Goal: Communication & Community: Participate in discussion

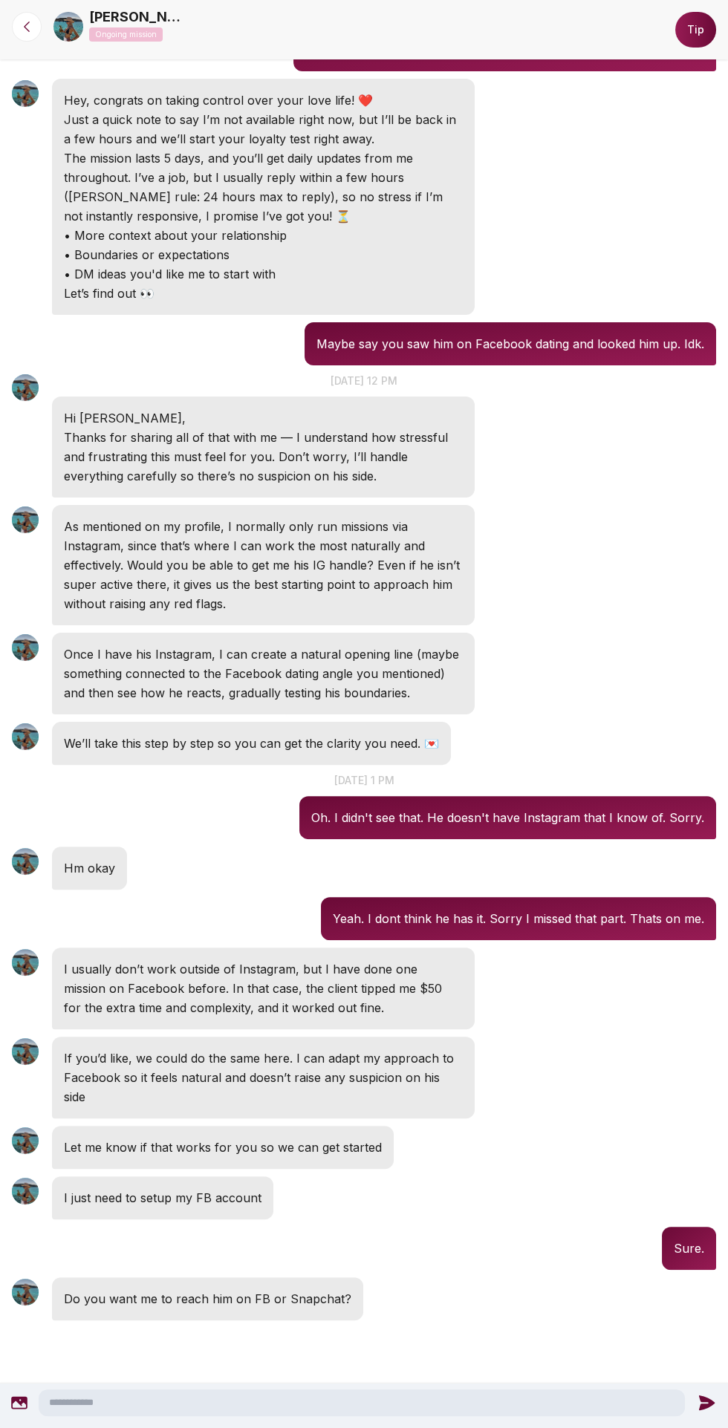
scroll to position [258, 0]
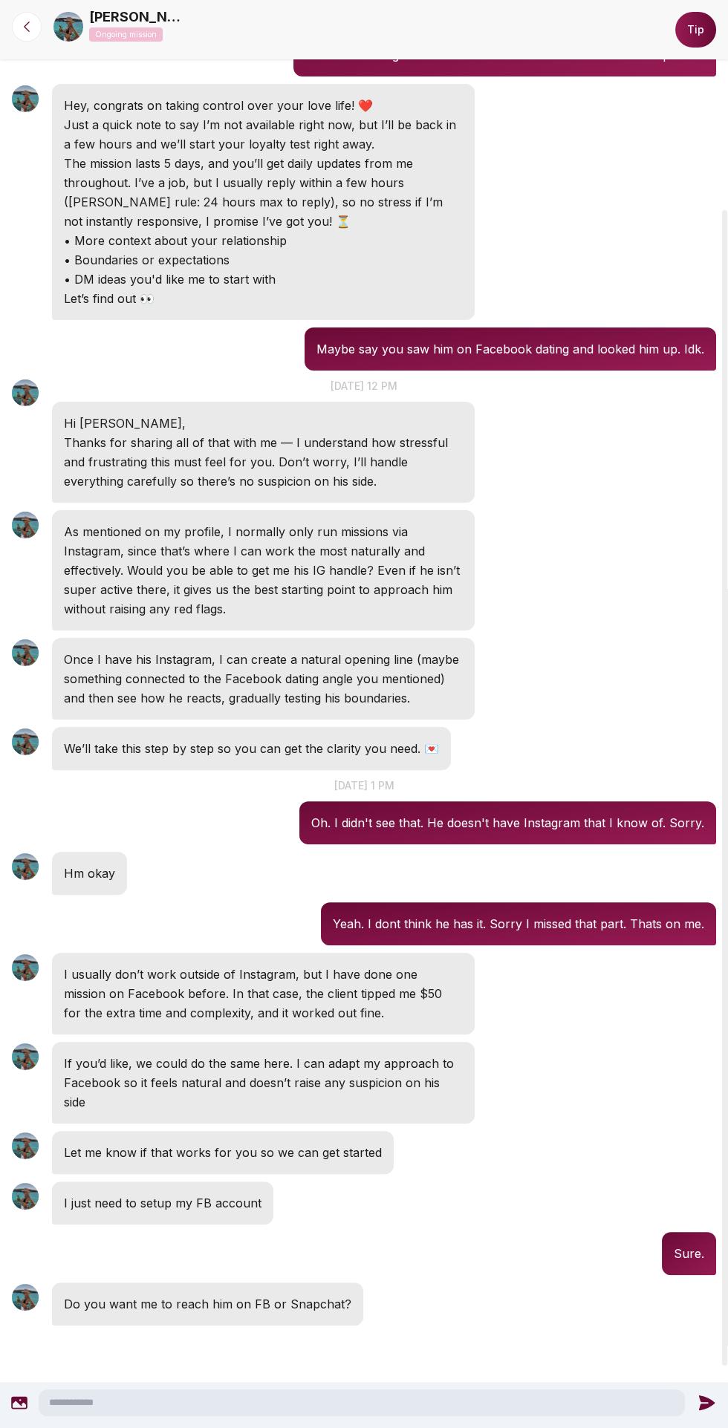
click at [449, 1400] on textarea at bounding box center [362, 1402] width 646 height 27
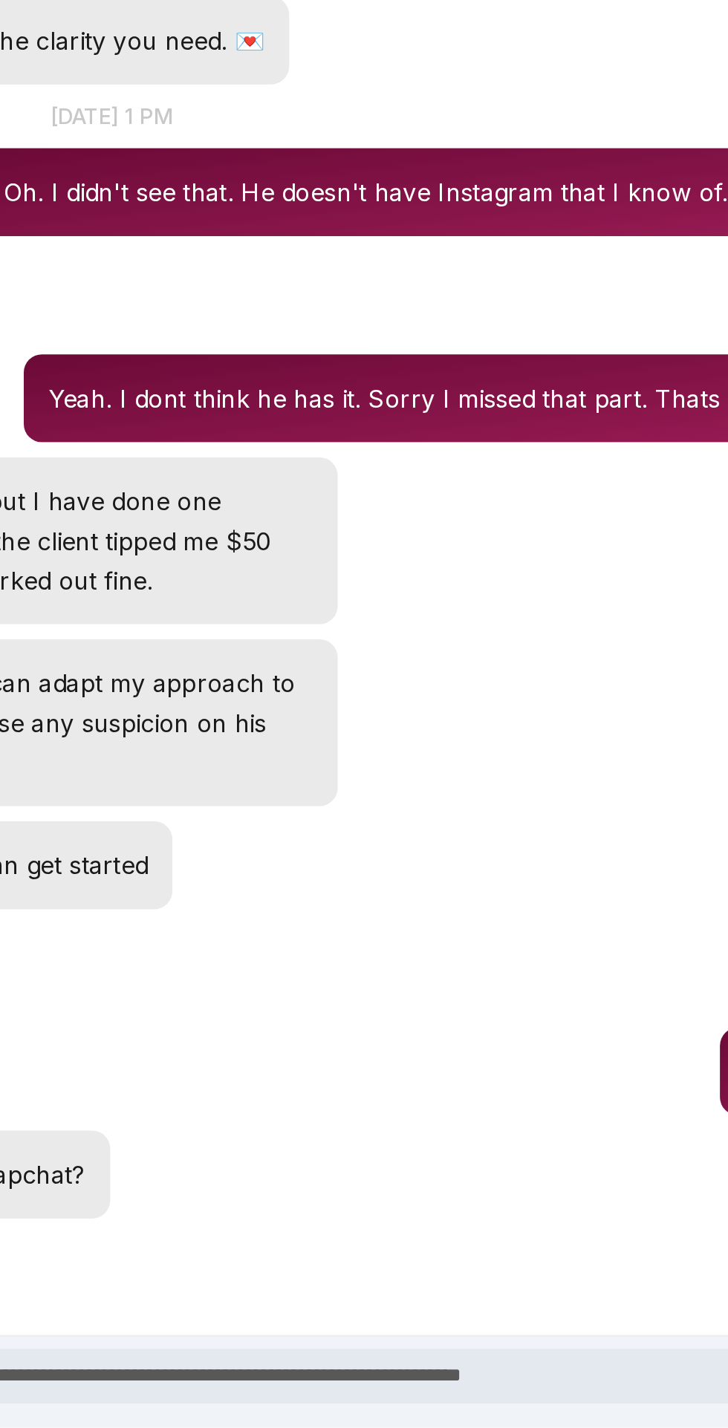
scroll to position [0, 0]
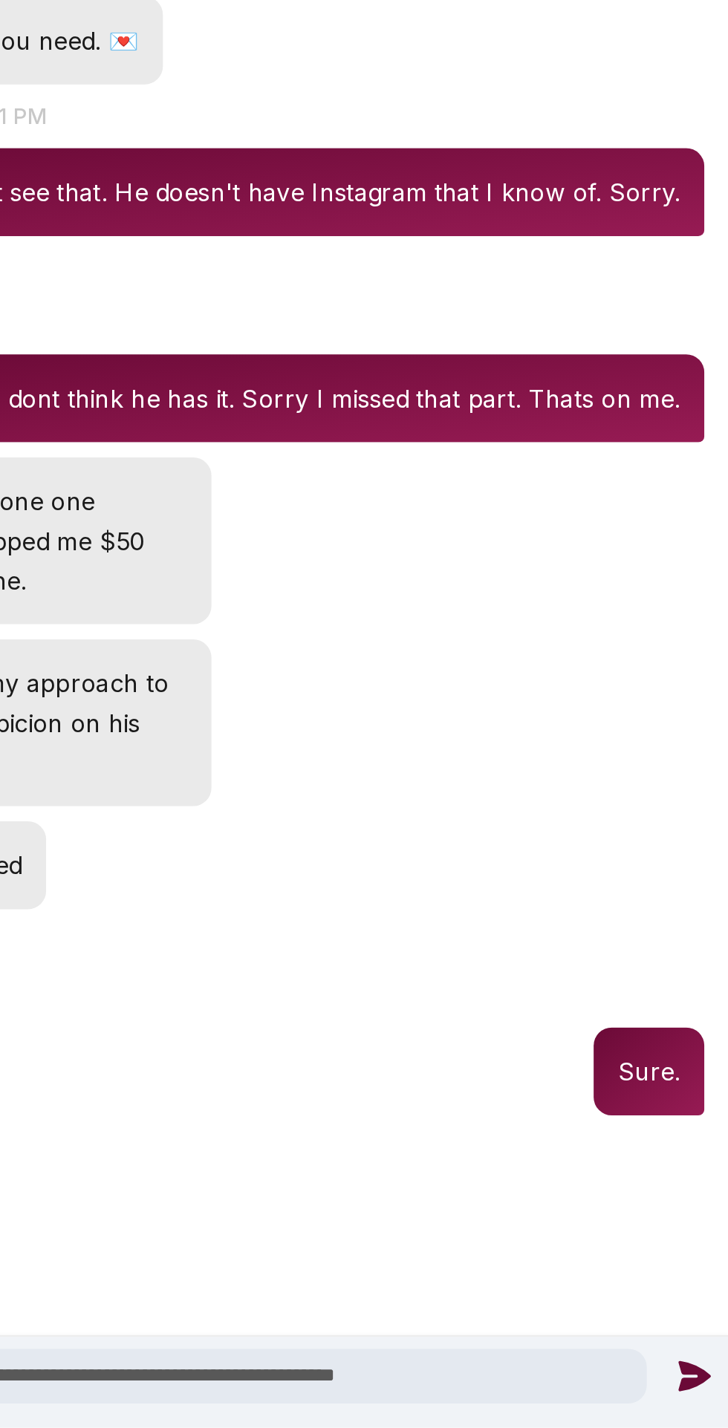
type textarea "**********"
click at [705, 1406] on icon at bounding box center [711, 1402] width 16 height 15
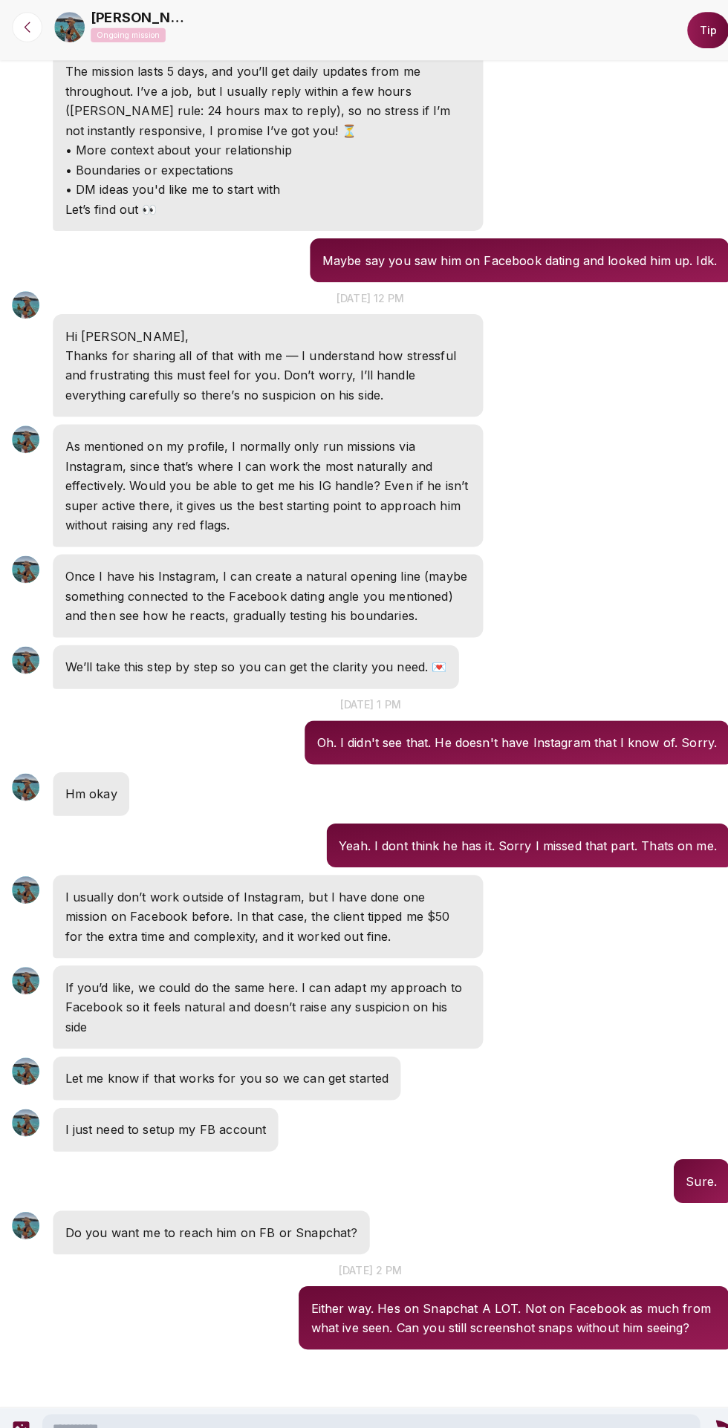
scroll to position [429, 0]
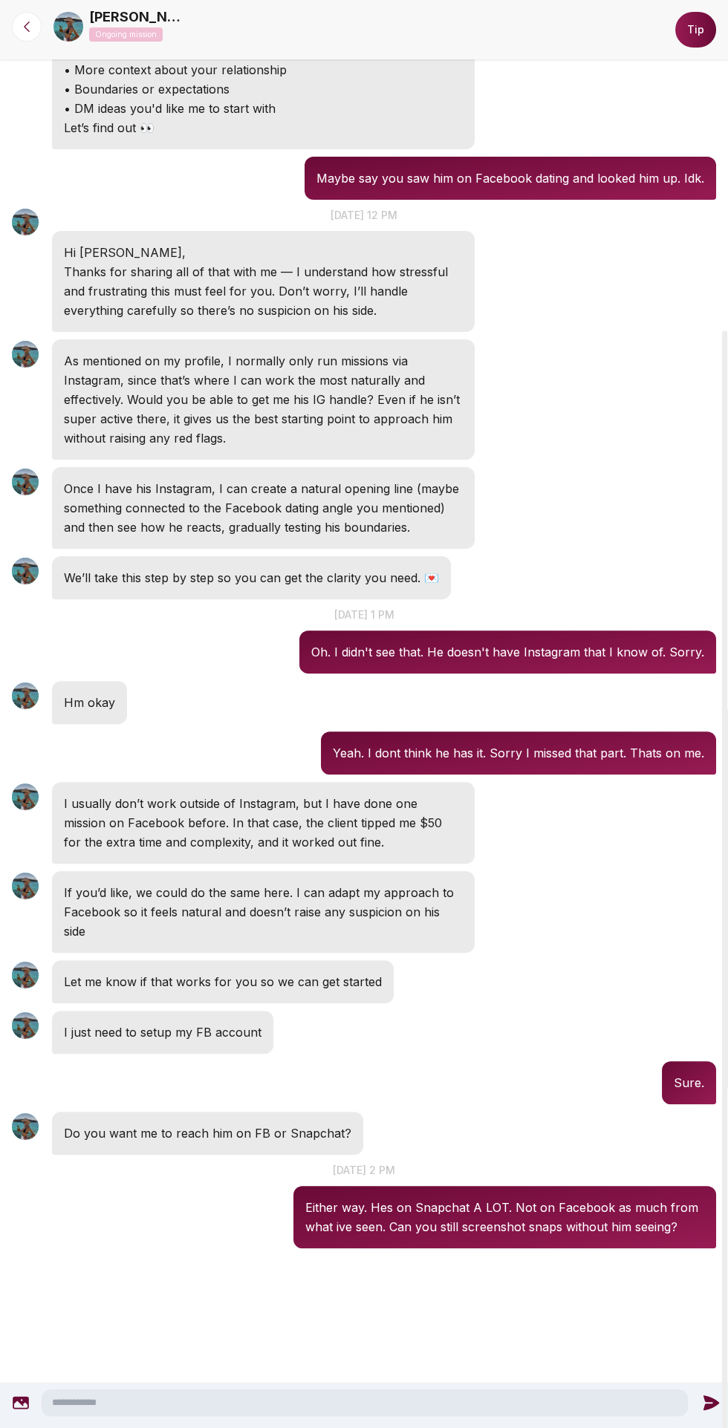
click at [428, 1407] on textarea at bounding box center [365, 1402] width 646 height 27
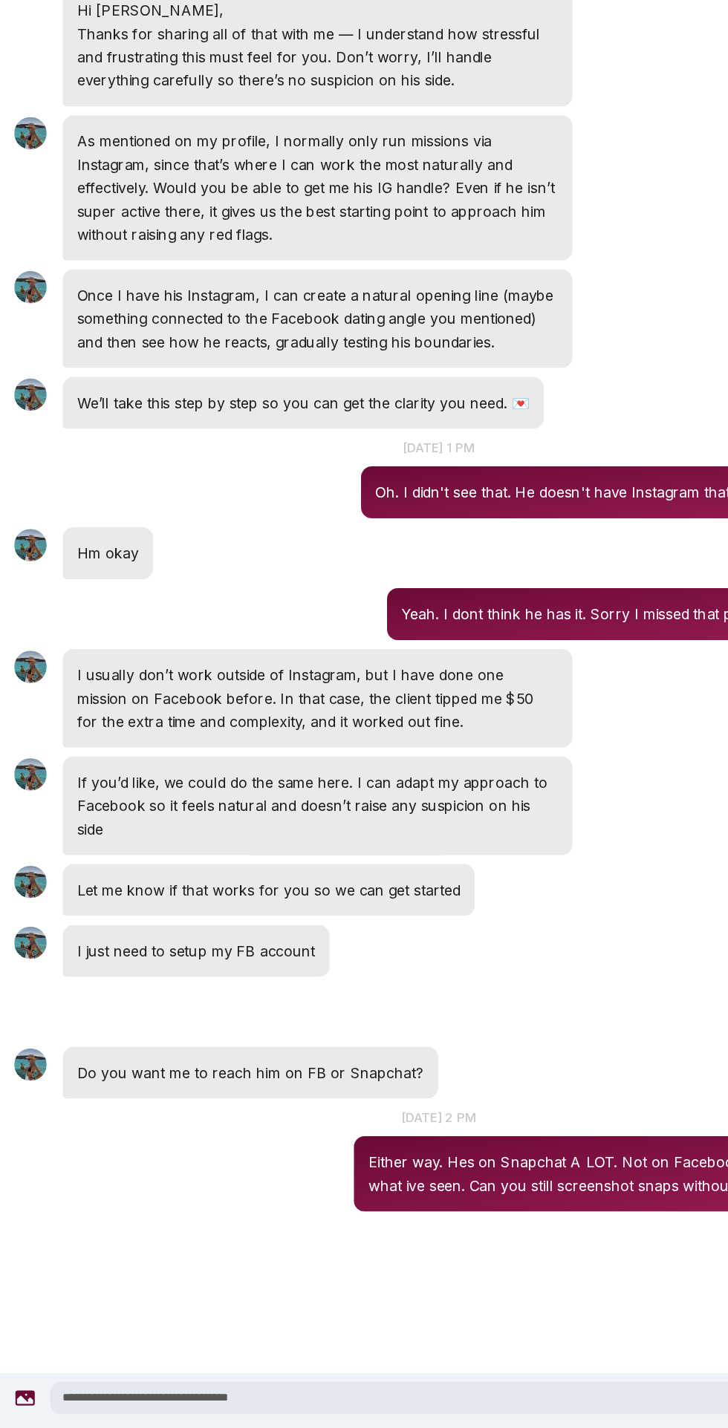
scroll to position [0, 0]
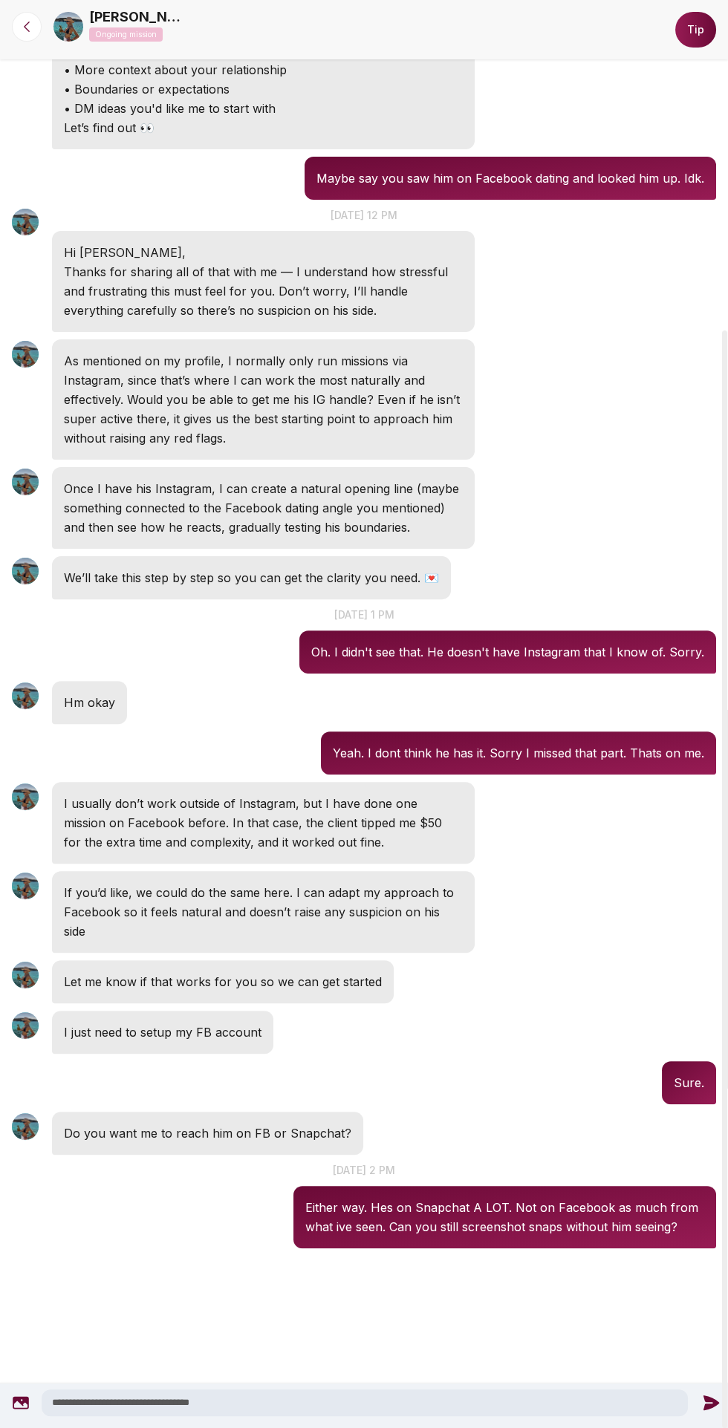
click at [446, 1403] on textarea "**********" at bounding box center [365, 1402] width 646 height 27
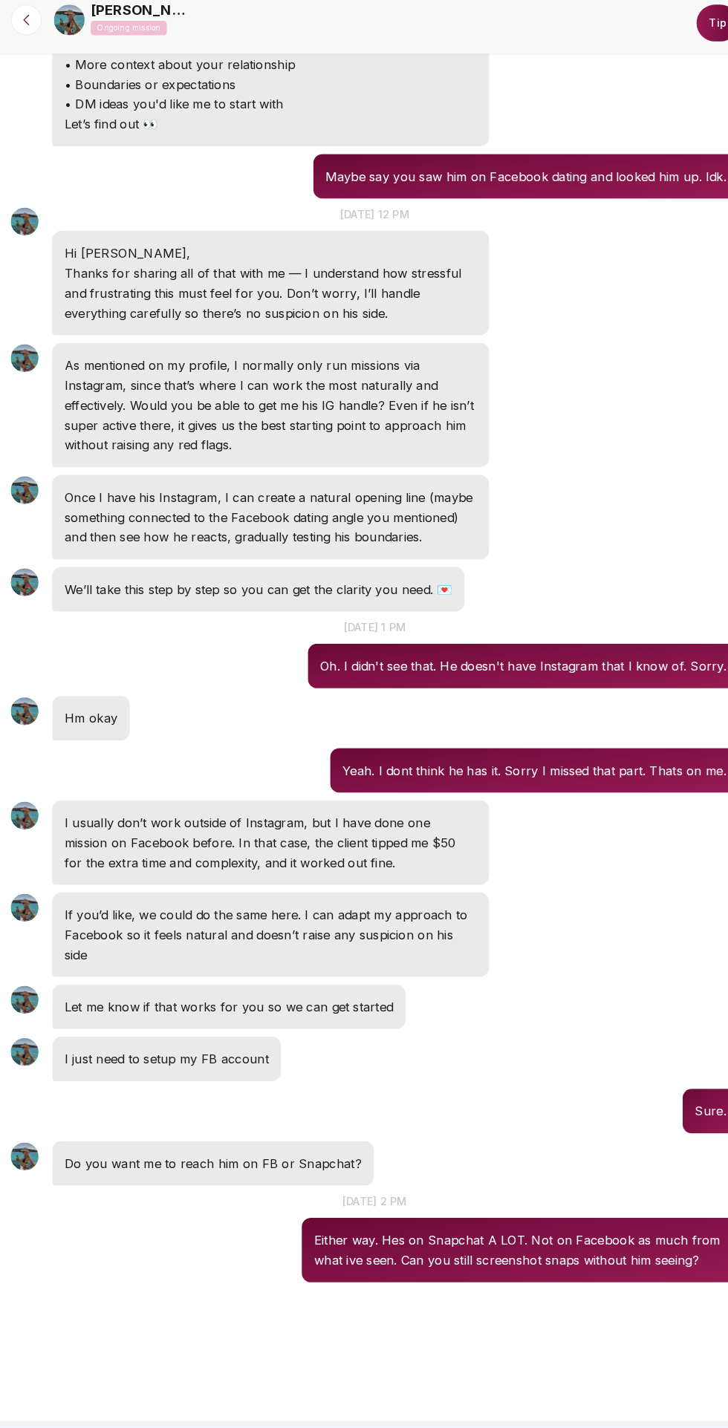
scroll to position [429, 0]
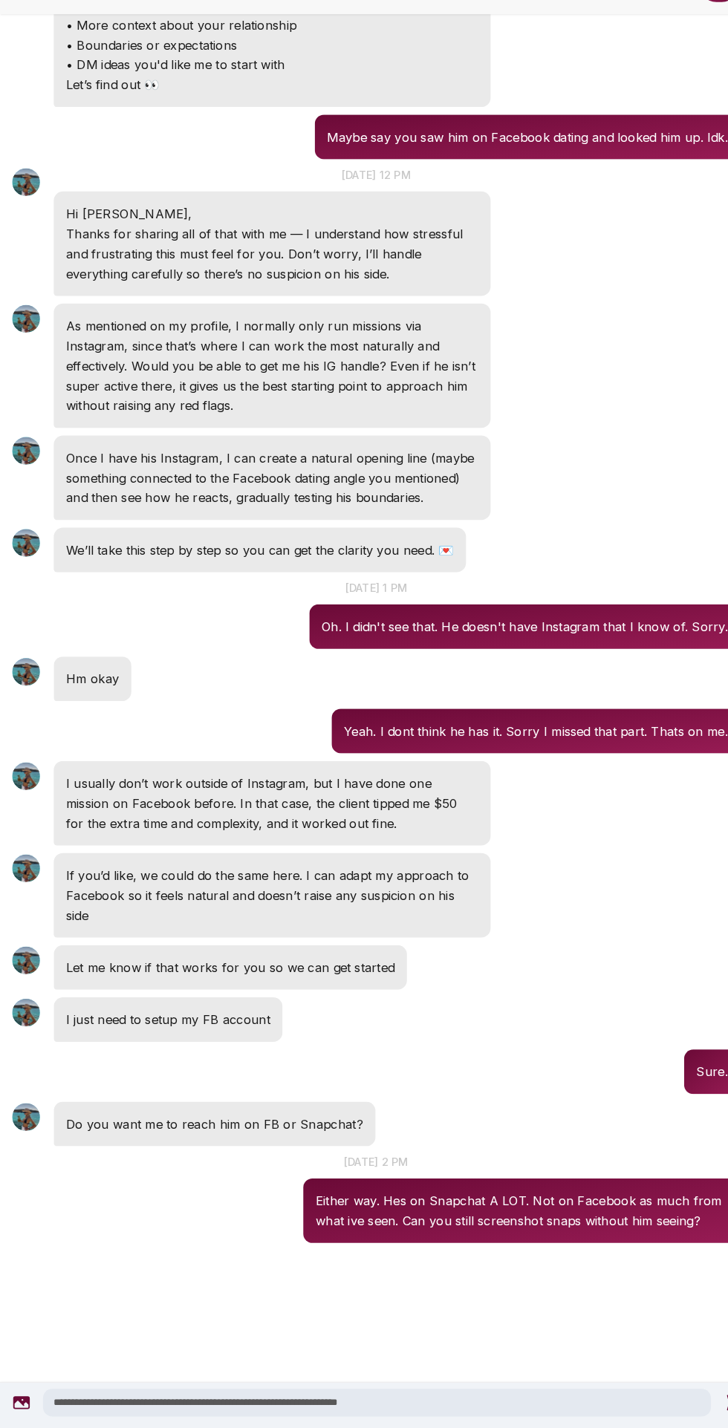
click at [473, 1403] on textarea "**********" at bounding box center [365, 1402] width 646 height 27
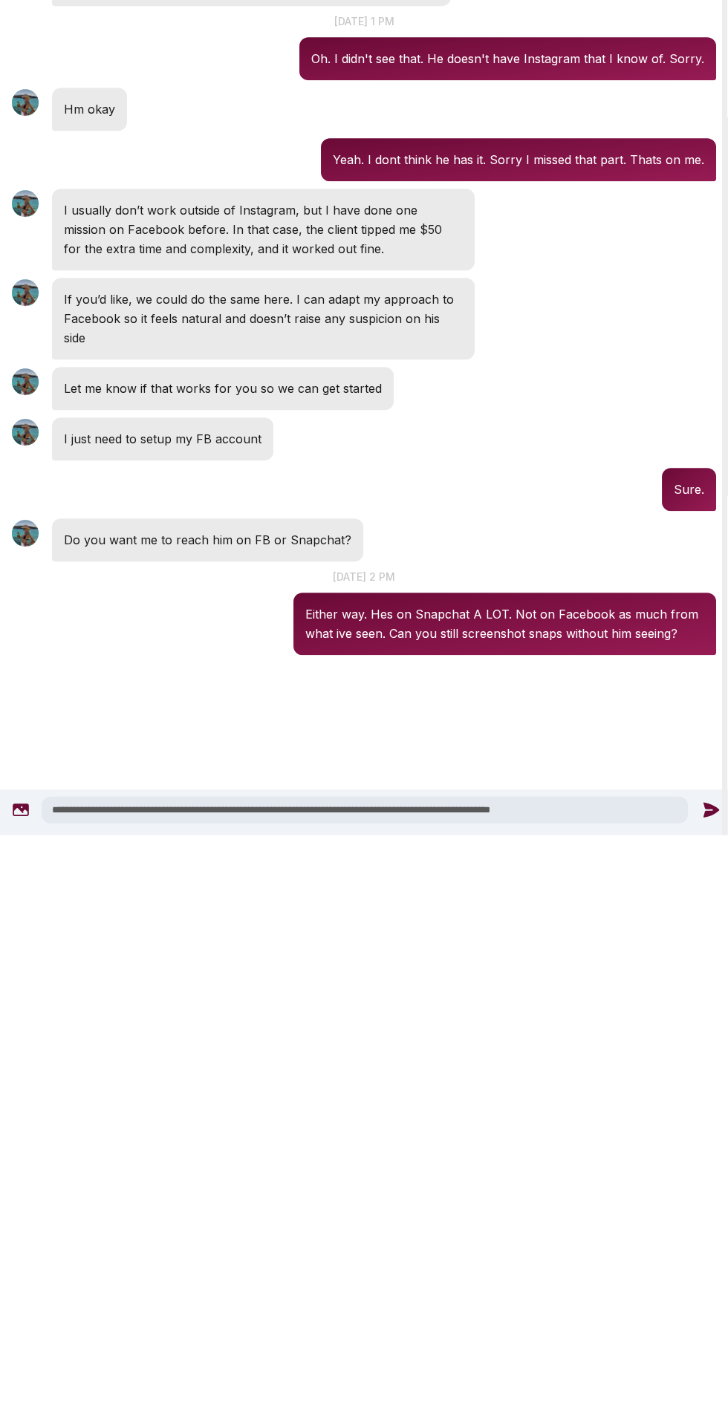
type textarea "**********"
click at [703, 1403] on icon at bounding box center [710, 1402] width 19 height 19
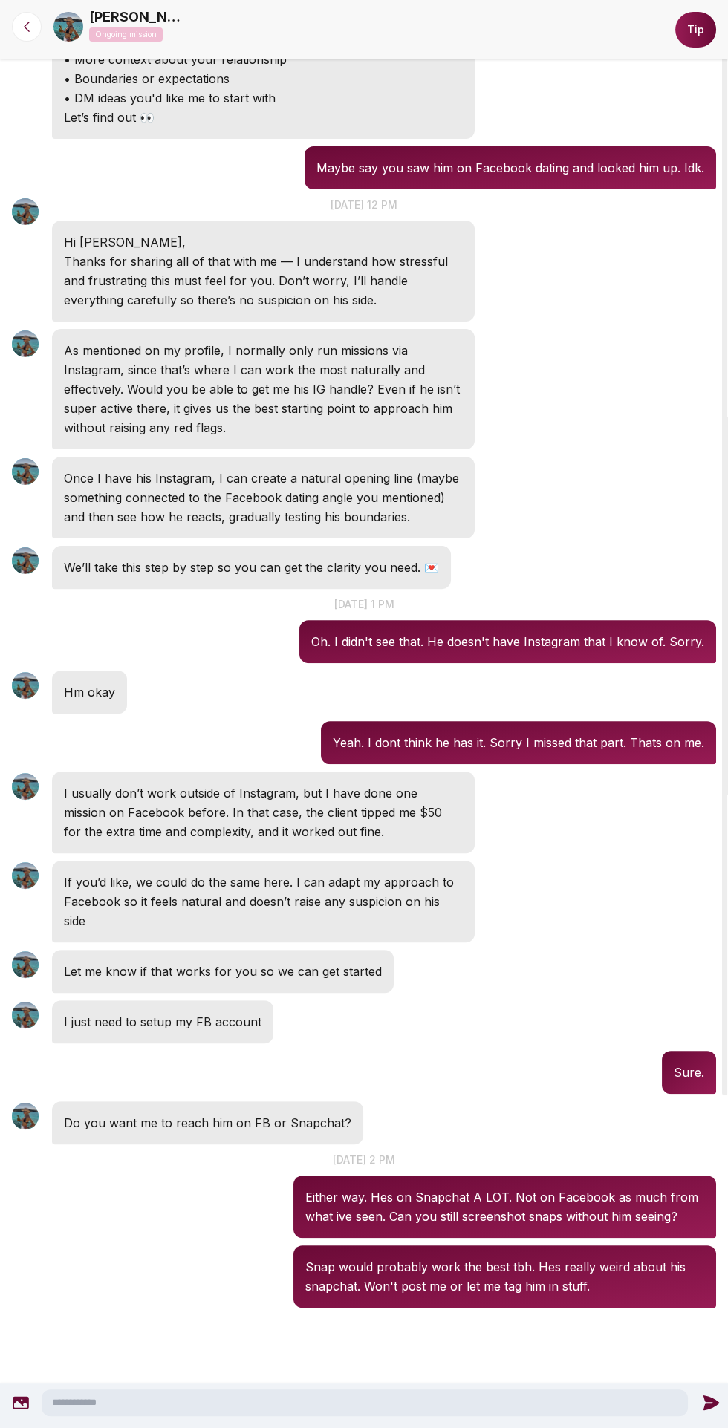
scroll to position [499, 0]
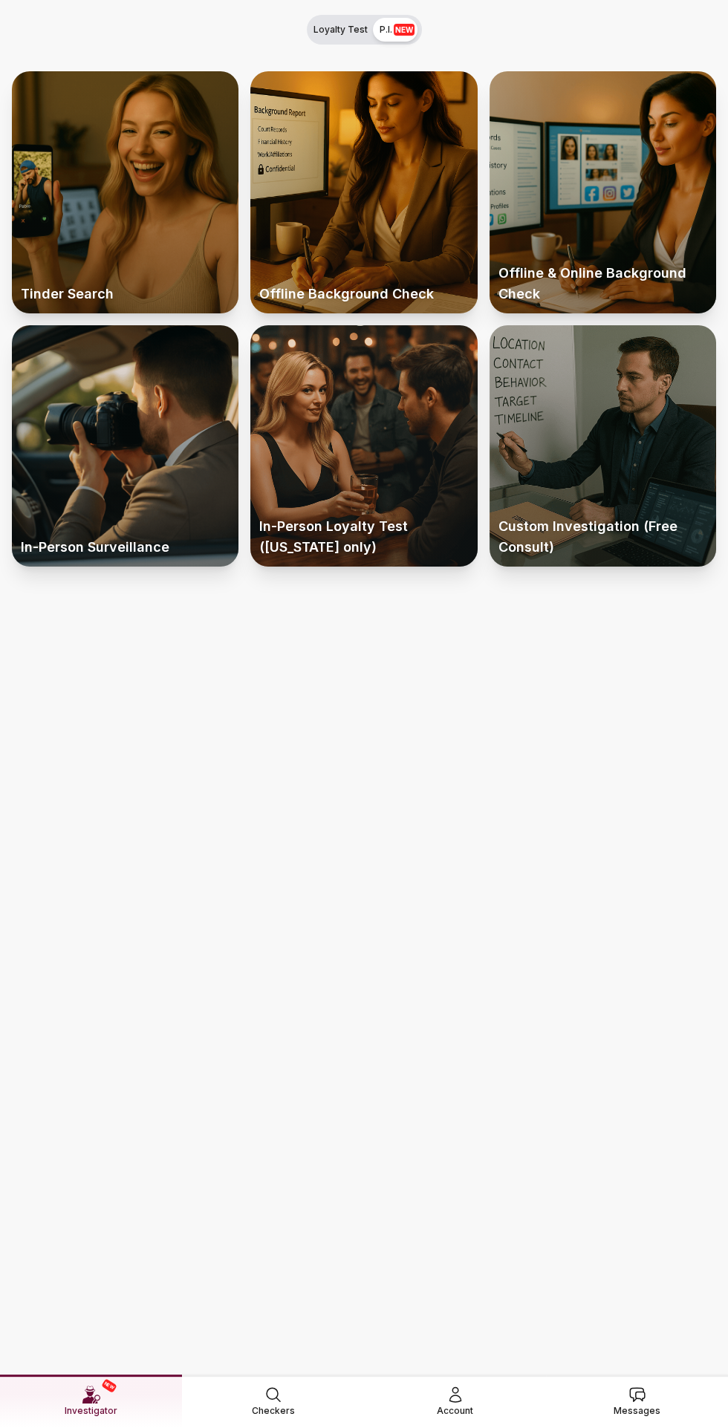
click at [640, 1408] on link "Messages" at bounding box center [637, 1400] width 182 height 53
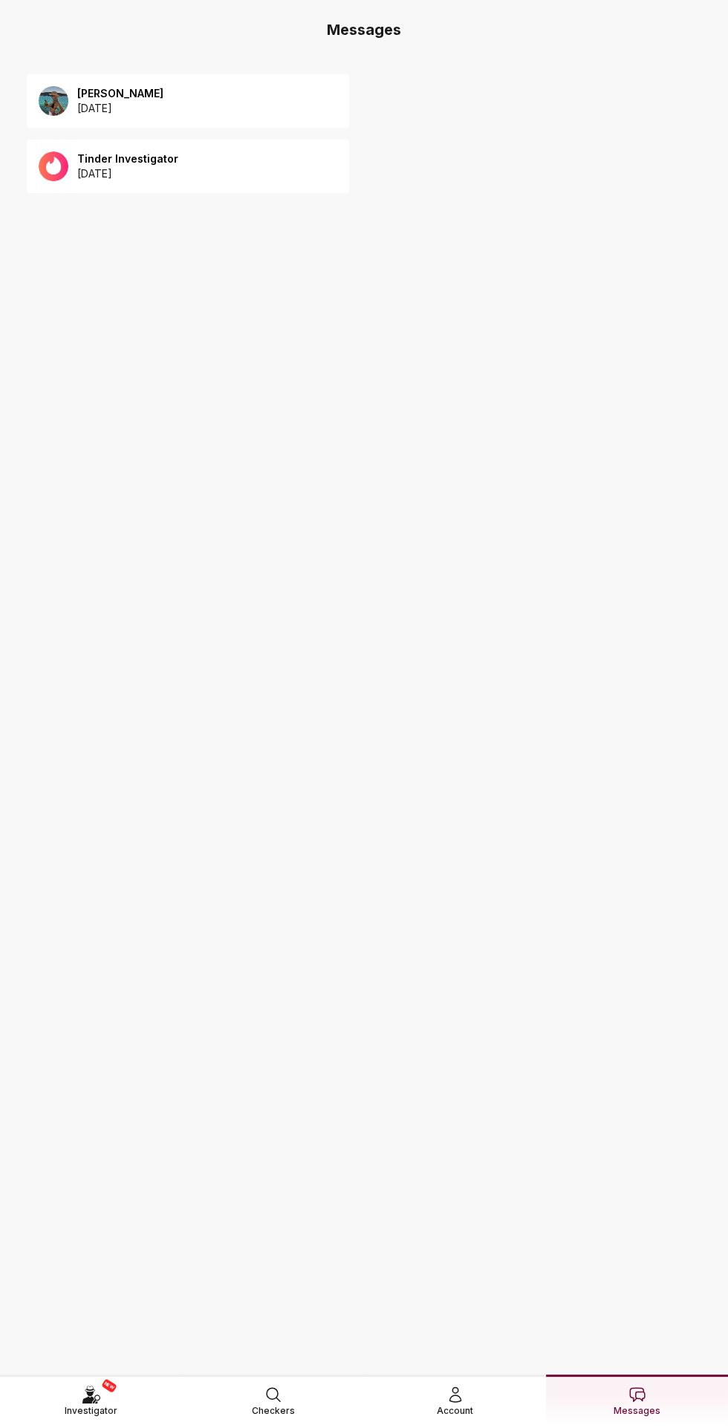
click at [239, 97] on div "[PERSON_NAME] [DATE]" at bounding box center [188, 100] width 322 height 53
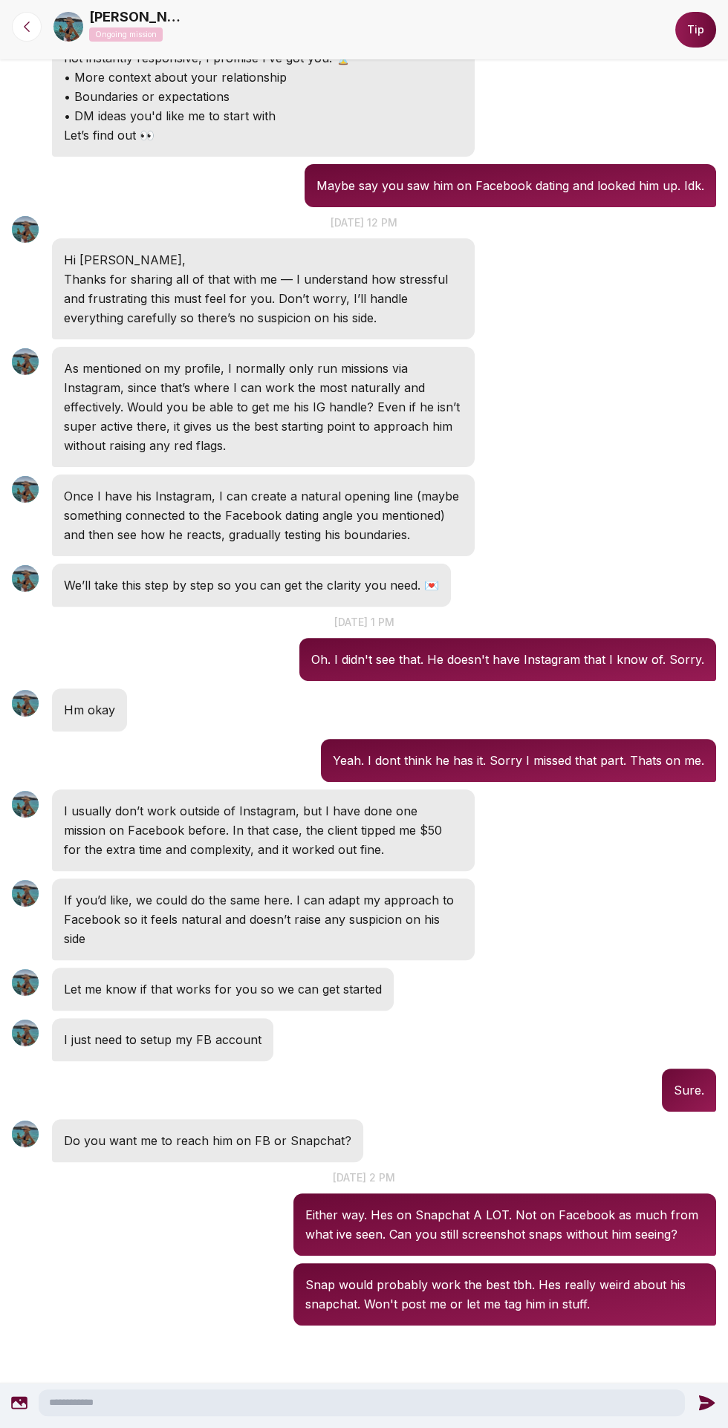
scroll to position [499, 0]
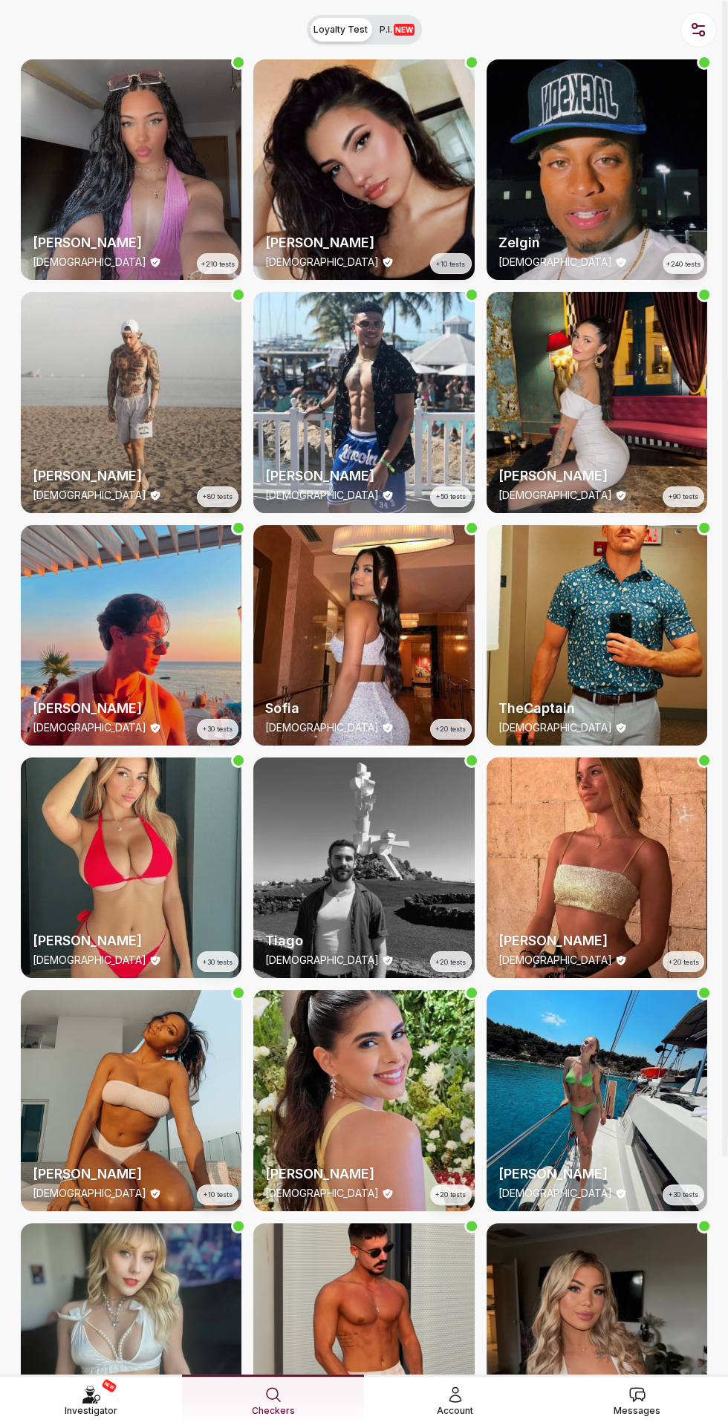
click at [650, 1321] on span "Messages" at bounding box center [636, 1410] width 47 height 15
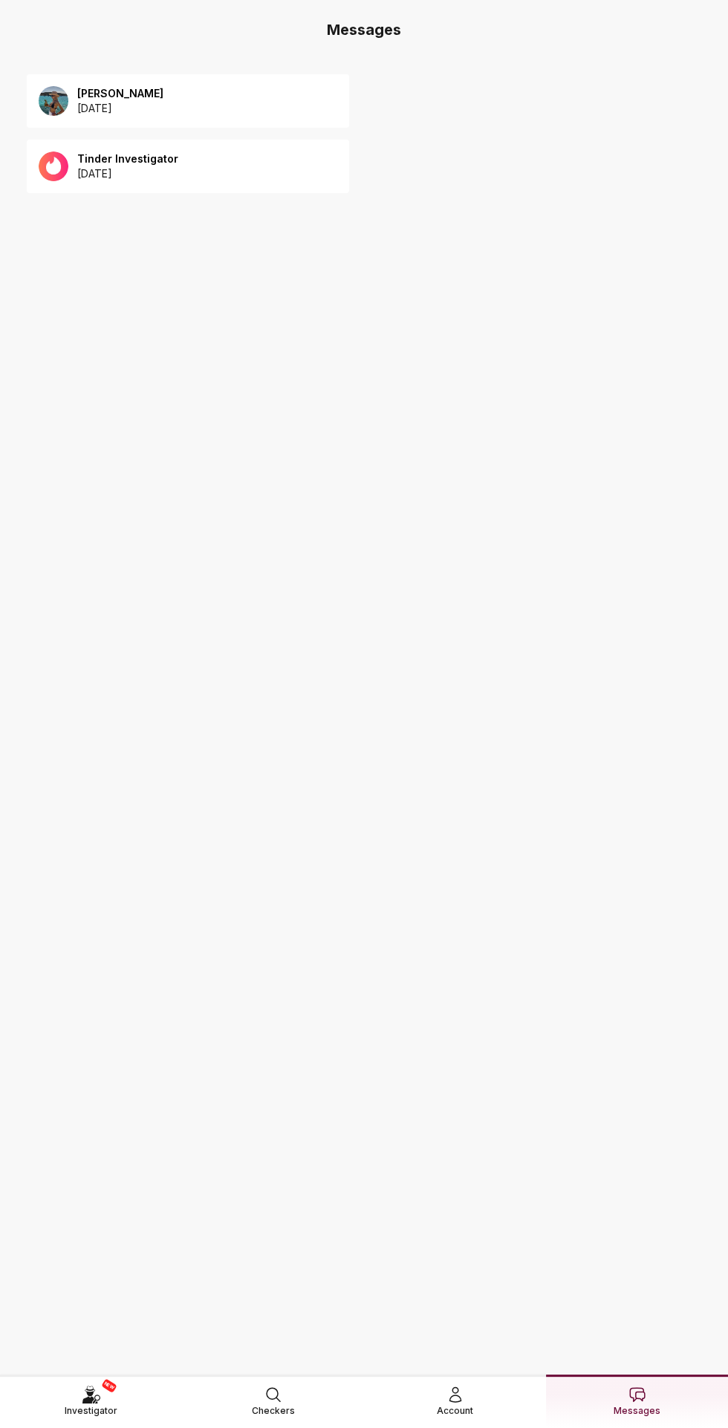
click at [194, 189] on div "Tinder Investigator [DATE]" at bounding box center [188, 166] width 322 height 53
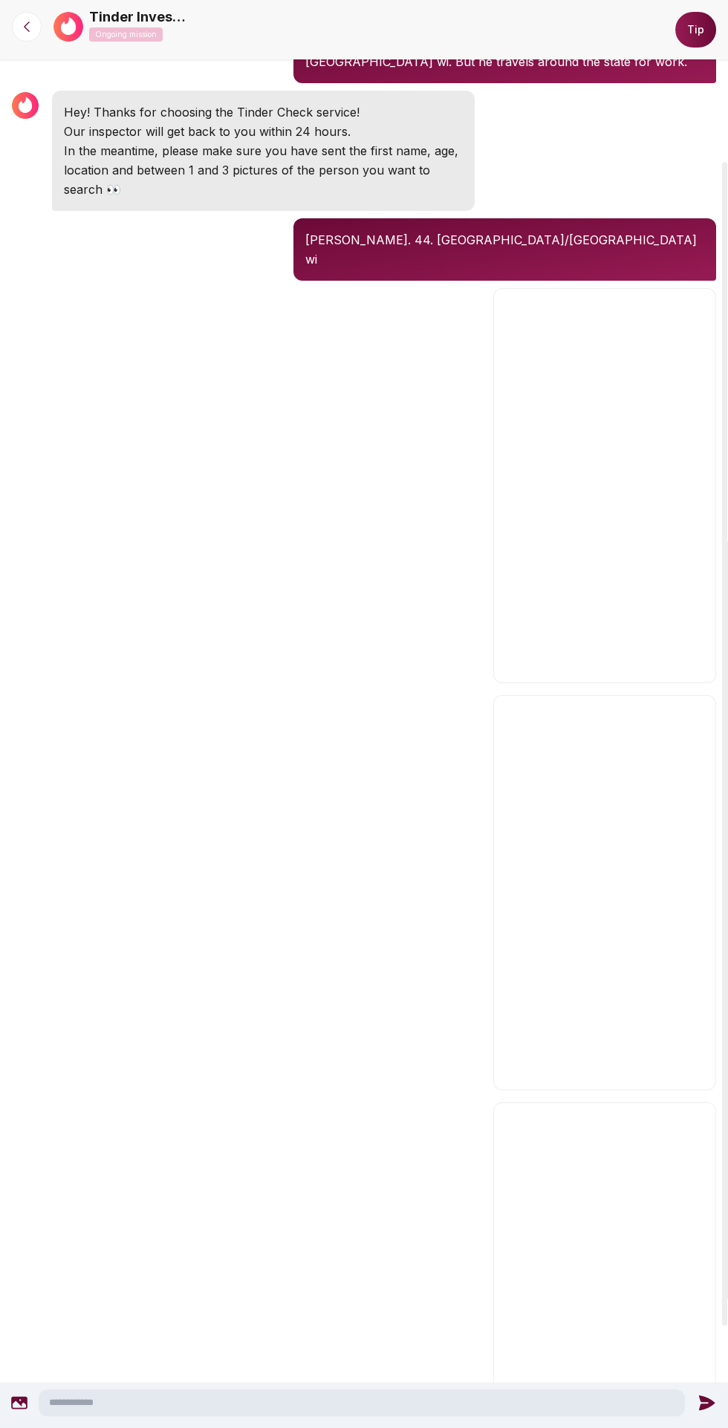
scroll to position [324, 0]
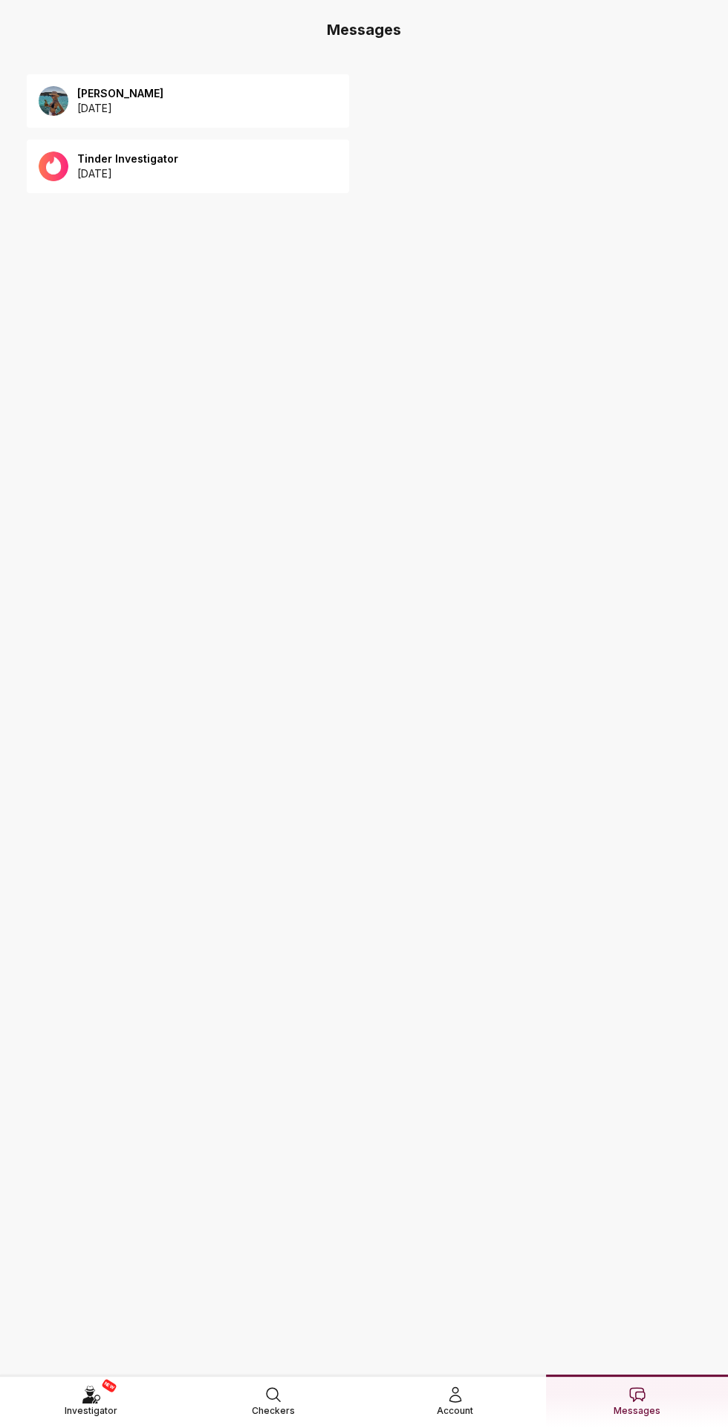
click at [235, 100] on div "[PERSON_NAME] [DATE]" at bounding box center [188, 100] width 322 height 53
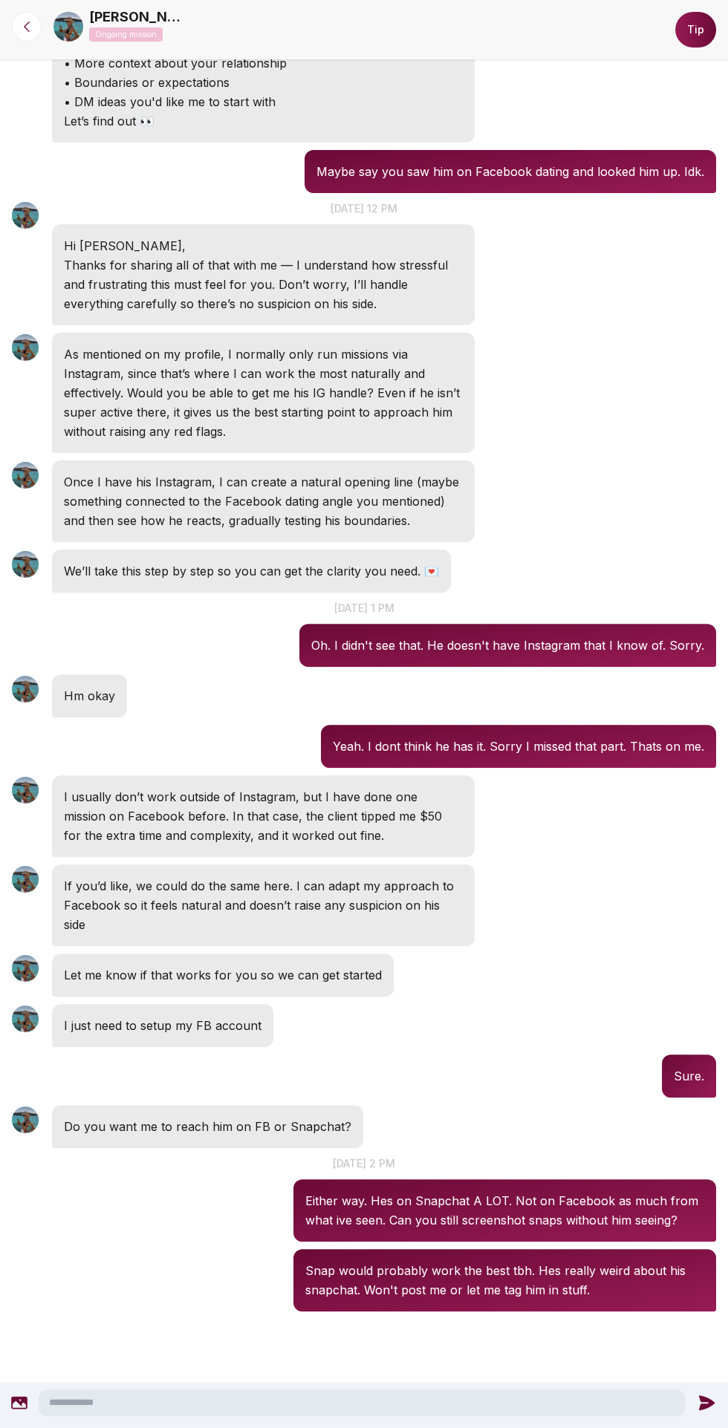
scroll to position [422, 0]
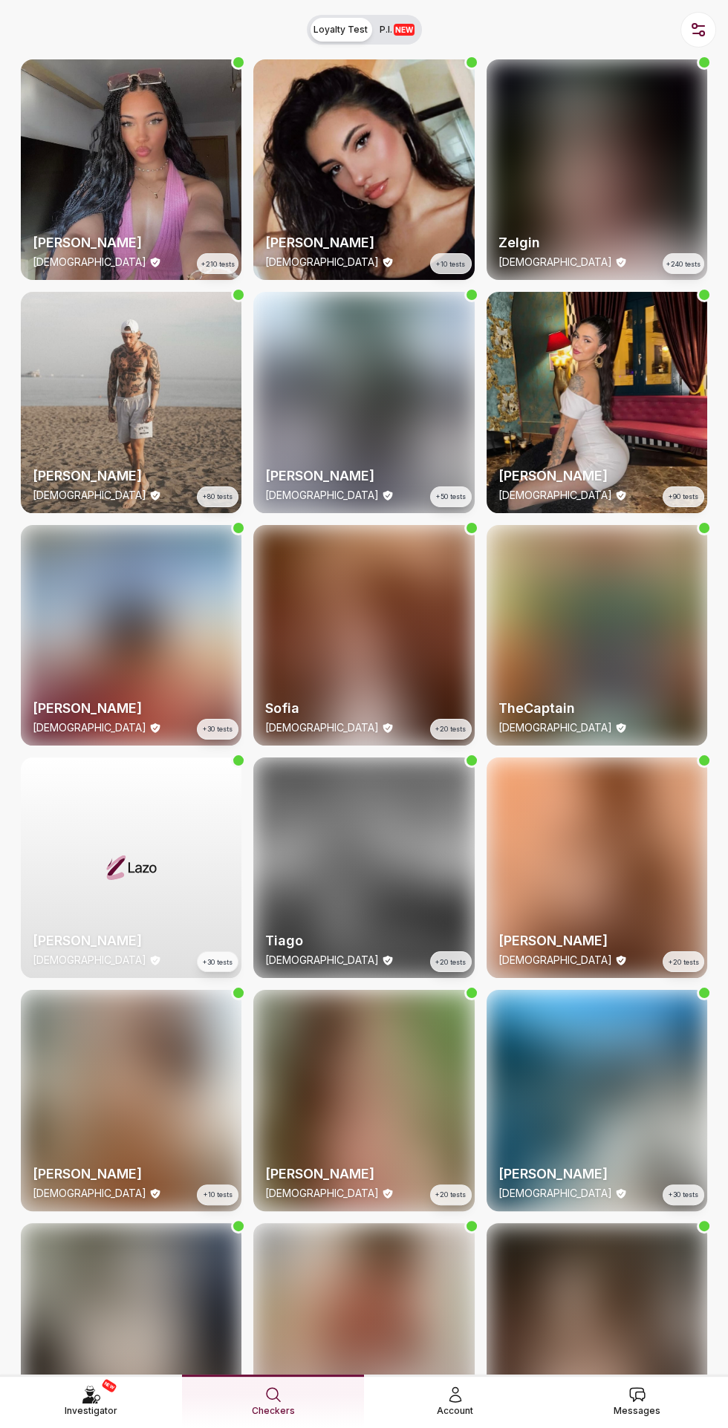
click at [653, 1321] on span "Messages" at bounding box center [636, 1410] width 47 height 15
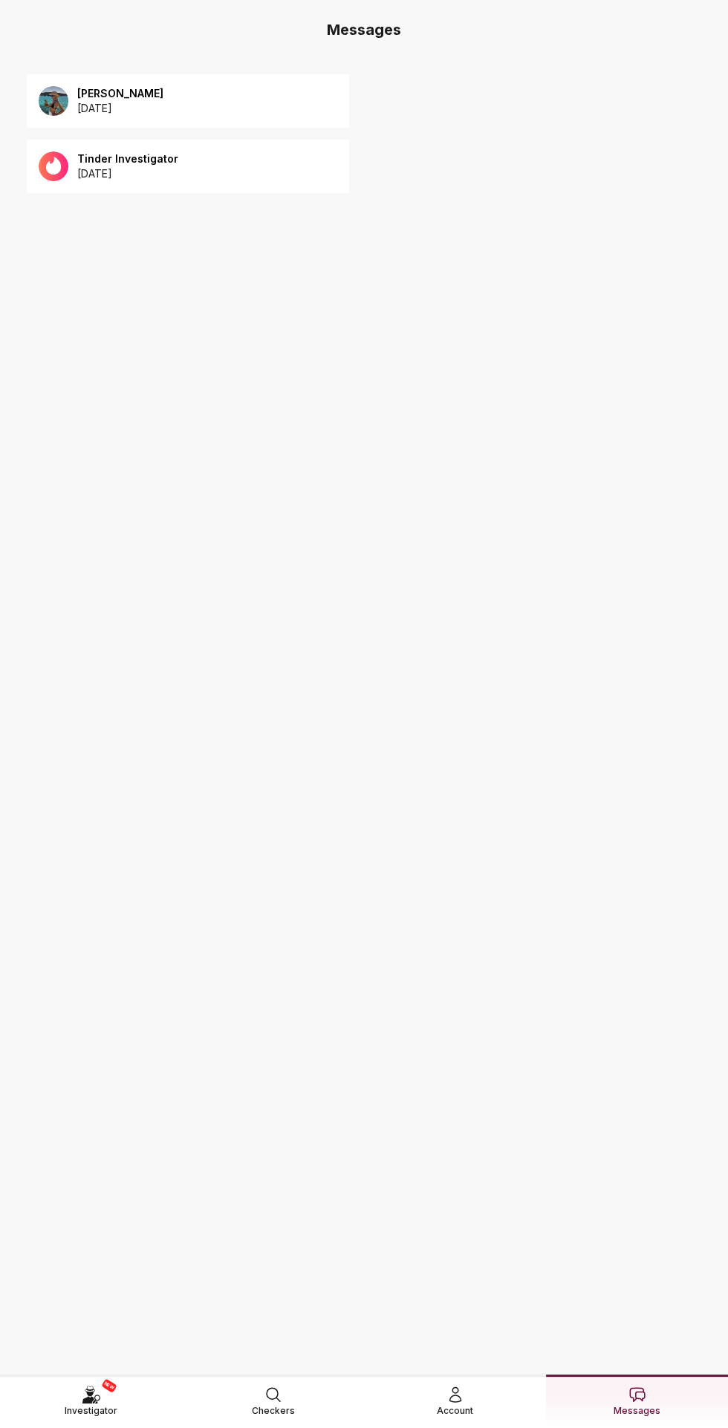
click at [77, 82] on div "[PERSON_NAME] [DATE]" at bounding box center [188, 100] width 322 height 53
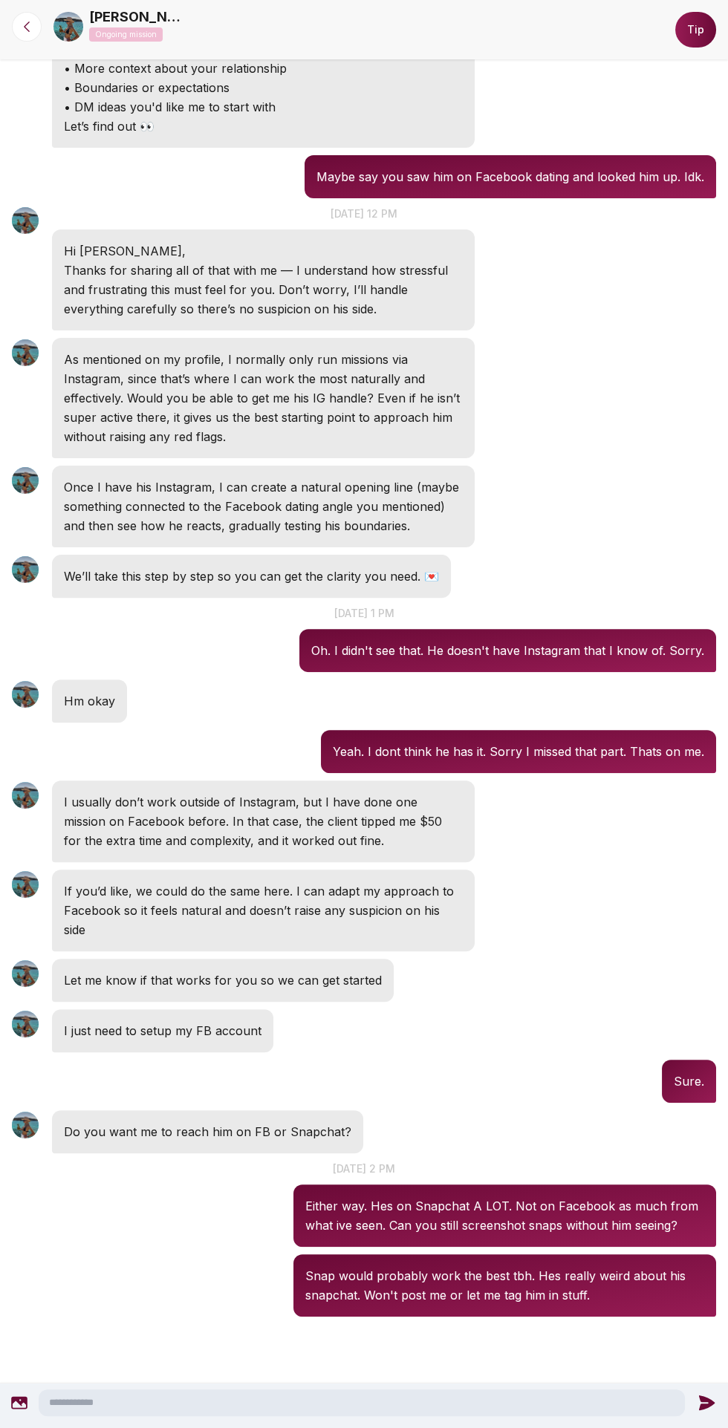
scroll to position [422, 0]
